Goal: Information Seeking & Learning: Learn about a topic

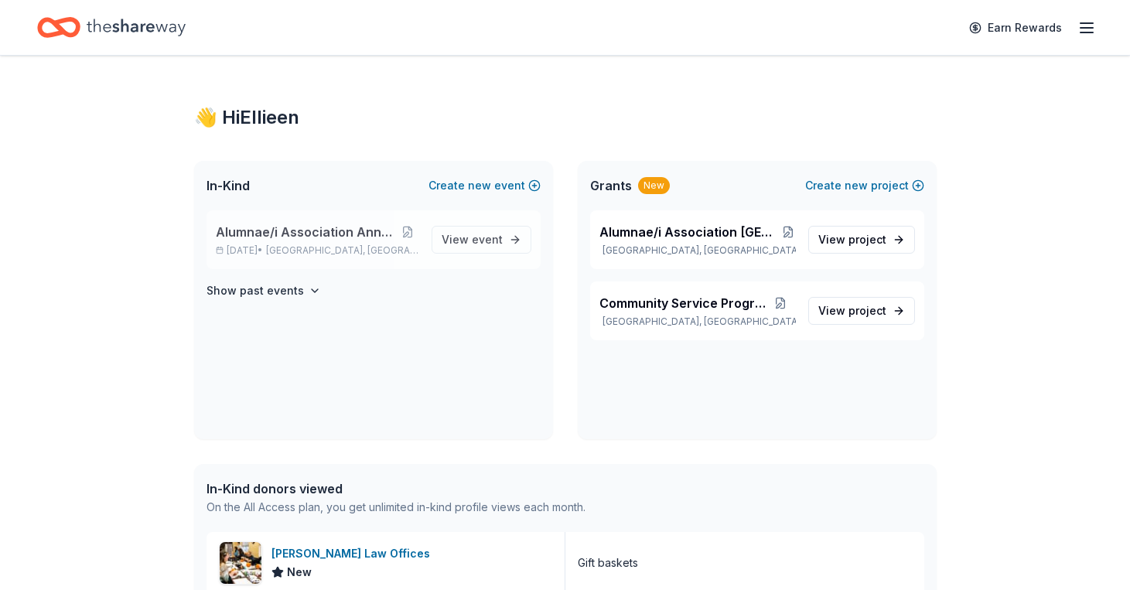
click at [229, 232] on span "Alumnae/i Association Annual Luncheon" at bounding box center [306, 232] width 181 height 19
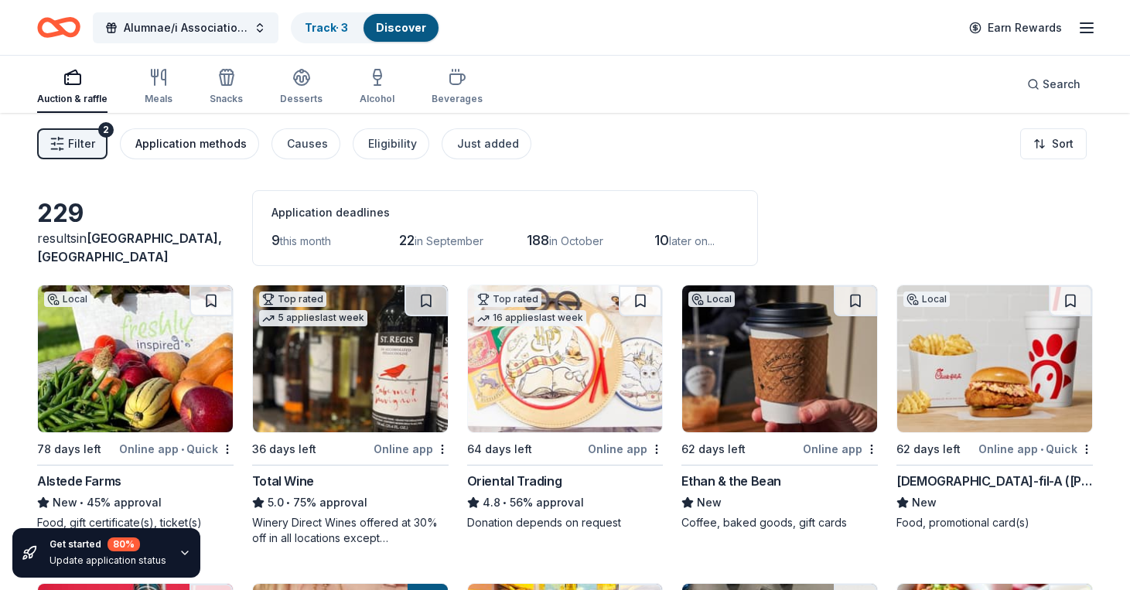
click at [194, 148] on div "Application methods" at bounding box center [190, 144] width 111 height 19
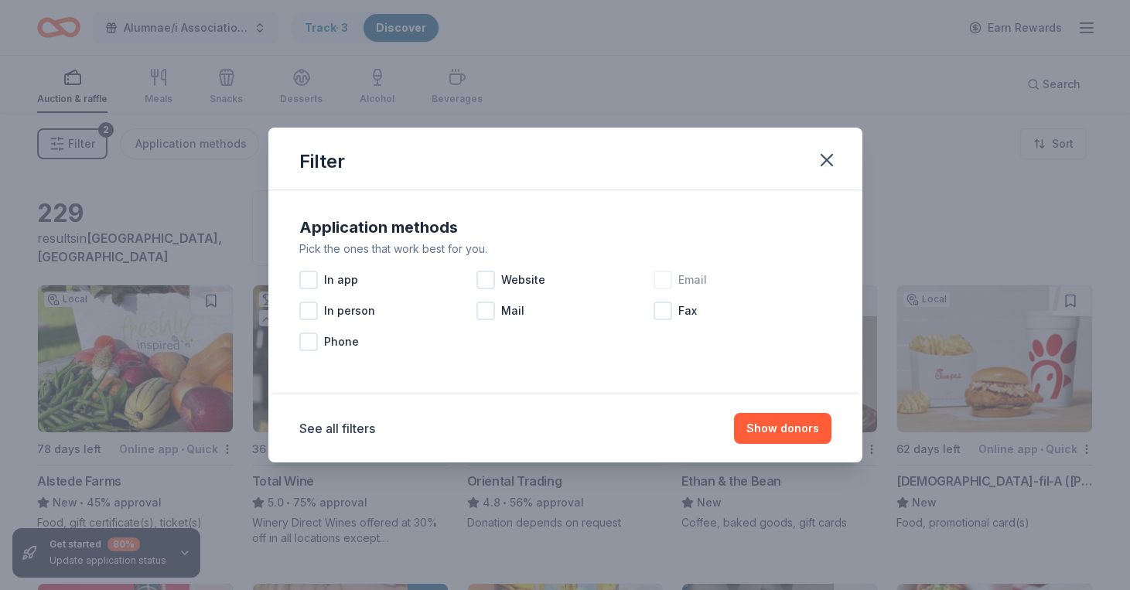
click at [660, 281] on div at bounding box center [662, 280] width 19 height 19
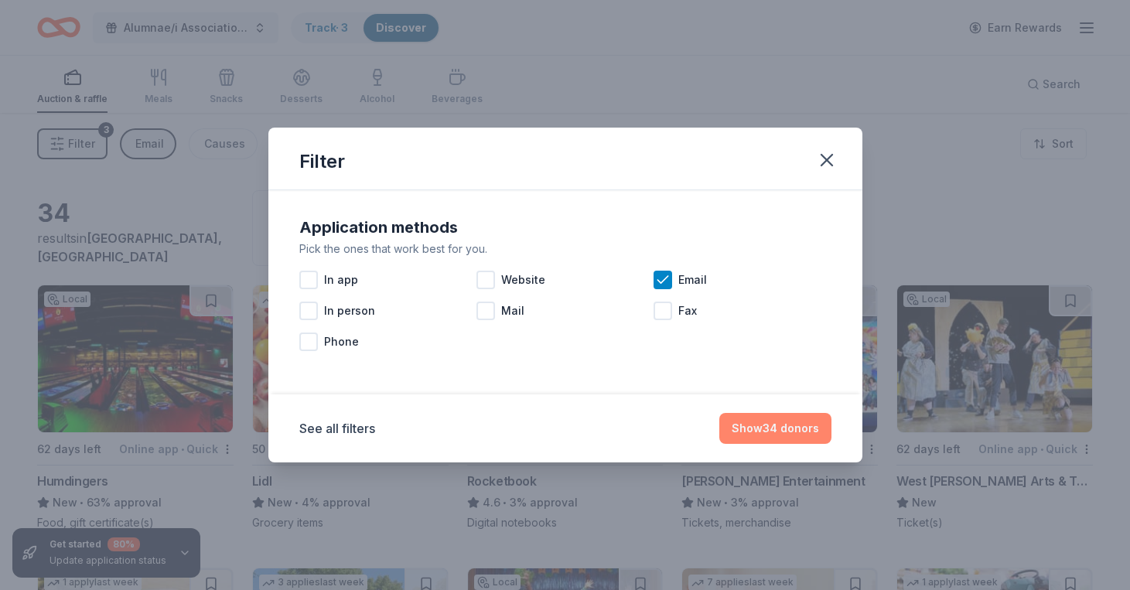
click at [763, 435] on button "Show 34 donors" at bounding box center [775, 428] width 112 height 31
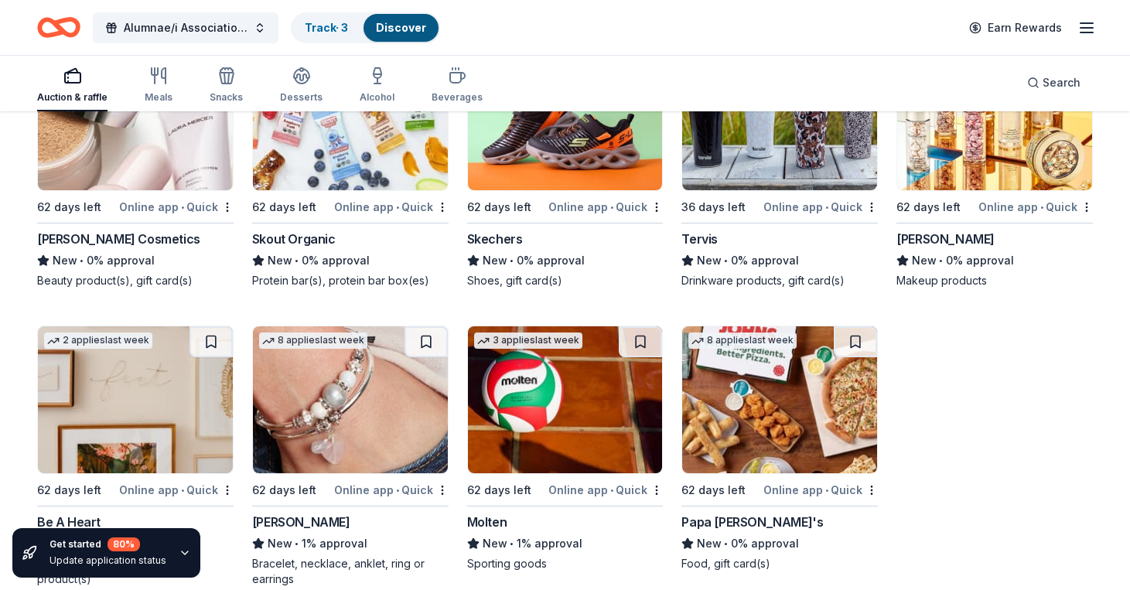
scroll to position [1685, 0]
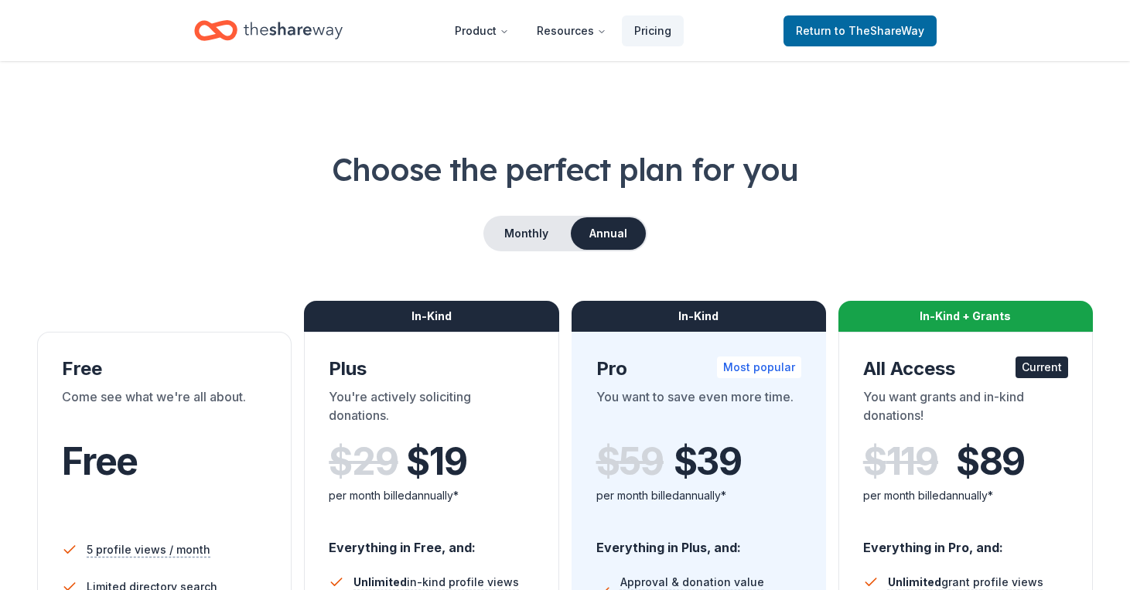
click at [943, 318] on div "In-Kind + Grants" at bounding box center [965, 316] width 254 height 31
click at [822, 37] on span "Return to TheShareWay" at bounding box center [860, 31] width 128 height 19
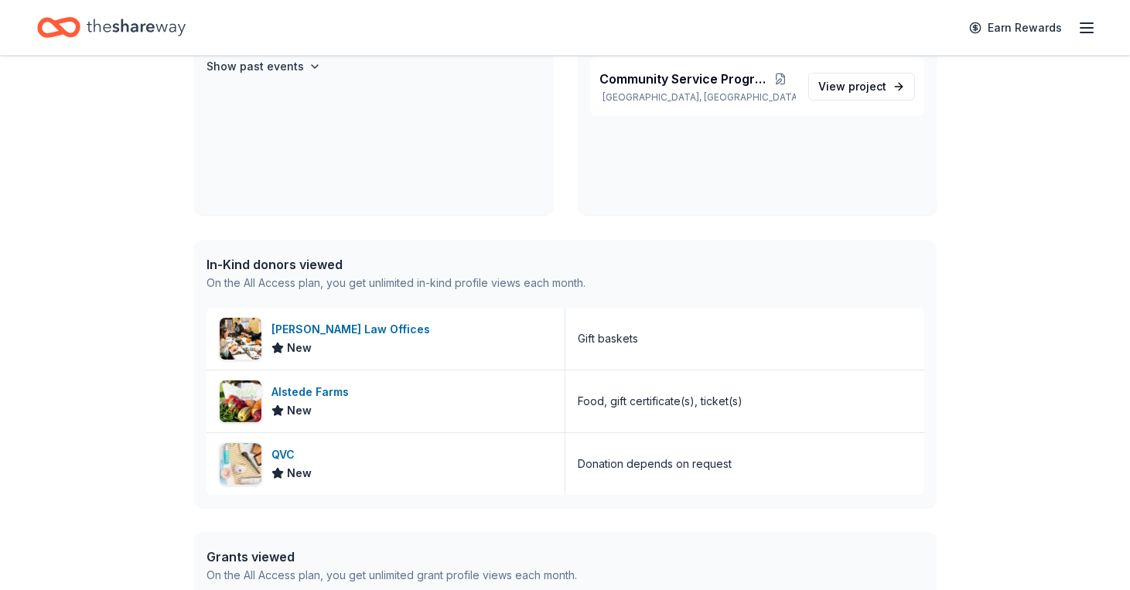
scroll to position [278, 0]
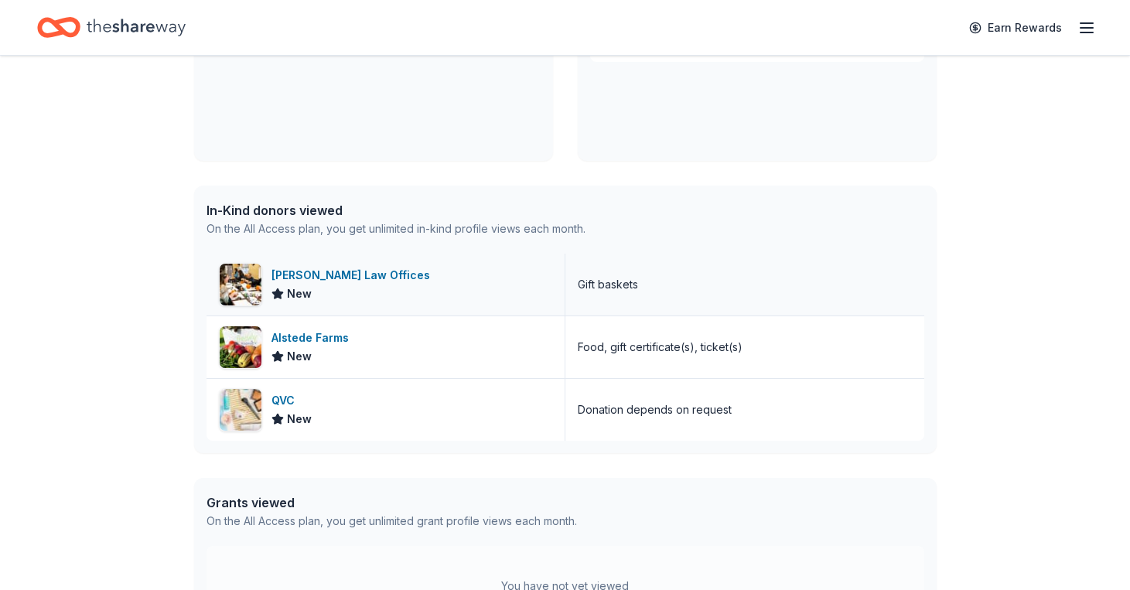
click at [387, 274] on div "[PERSON_NAME] Law Offices" at bounding box center [353, 275] width 165 height 19
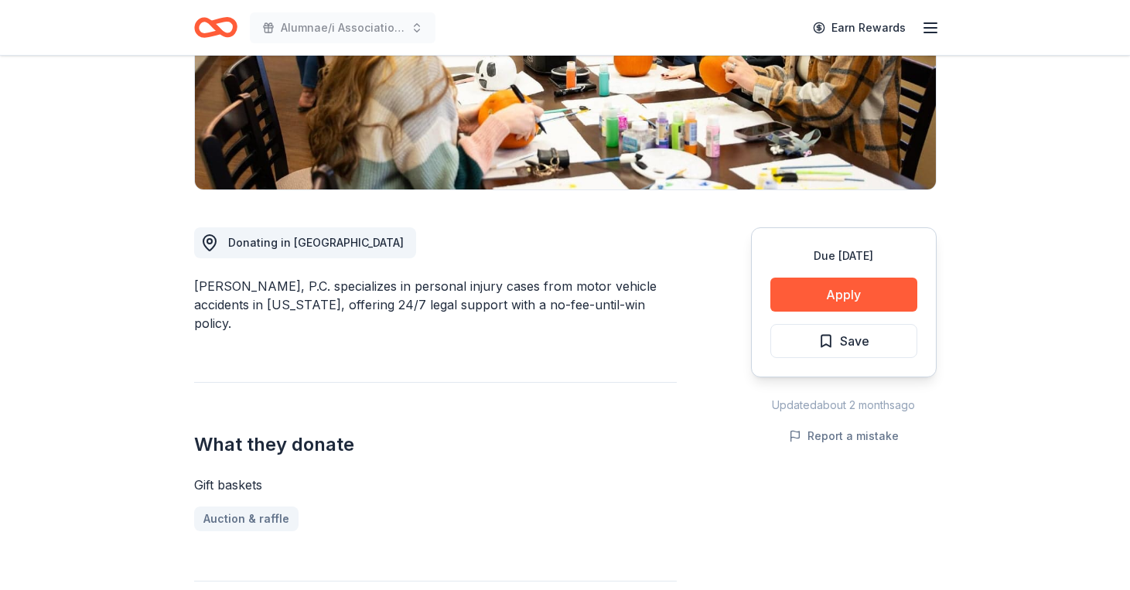
scroll to position [278, 0]
